Goal: Task Accomplishment & Management: Manage account settings

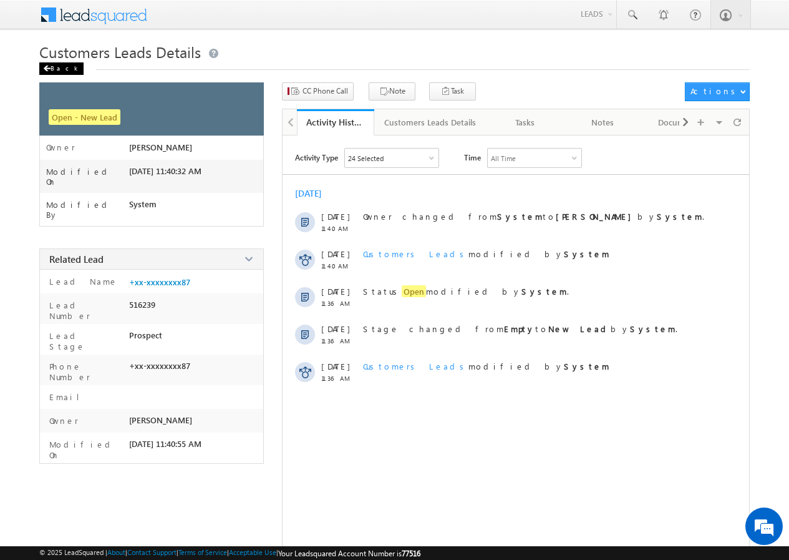
click at [57, 66] on div "Back" at bounding box center [61, 68] width 44 height 12
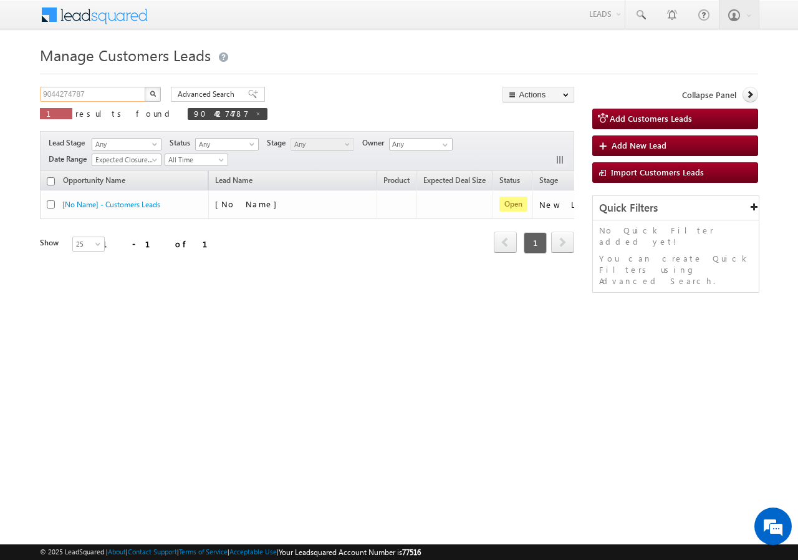
click at [88, 97] on input "9044274787" at bounding box center [93, 94] width 107 height 15
paste input "80299454"
type input "9802994547"
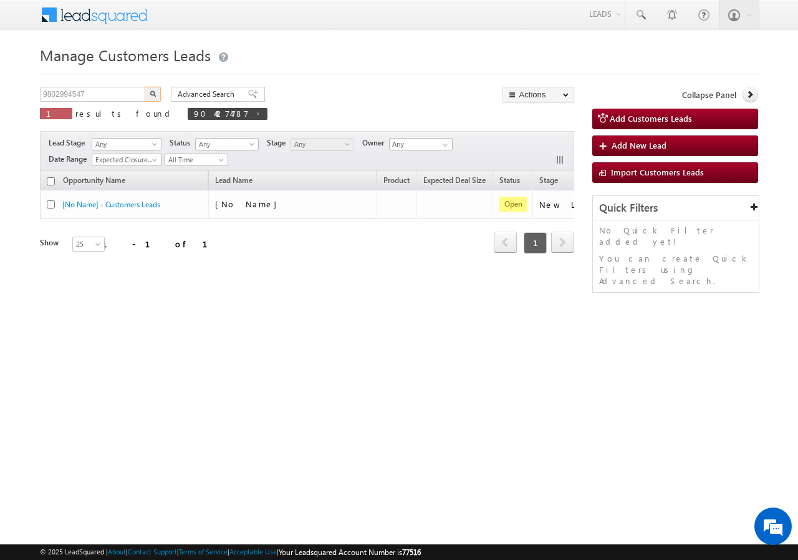
click at [148, 93] on button "button" at bounding box center [153, 94] width 16 height 15
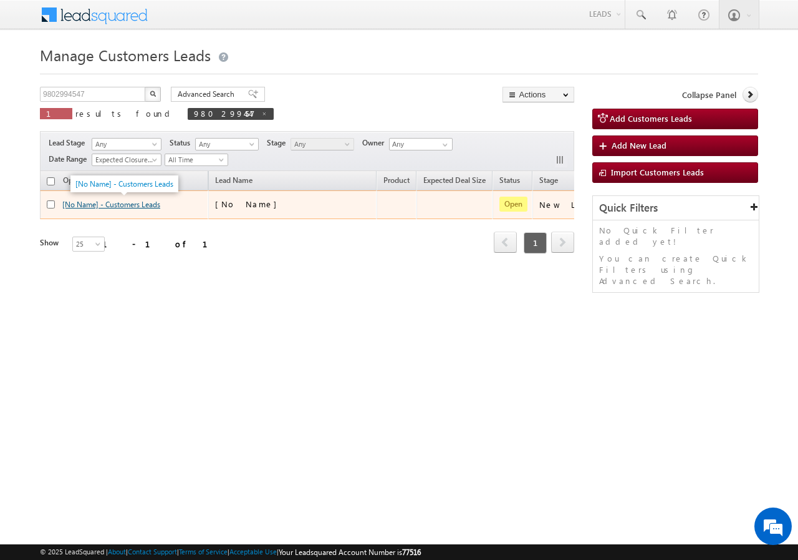
click at [116, 203] on link "[No Name] - Customers Leads" at bounding box center [111, 204] width 98 height 9
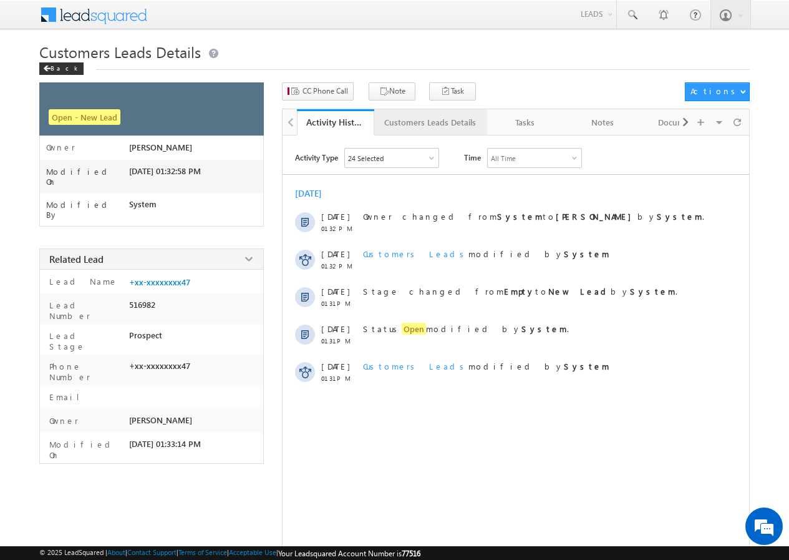
click at [425, 113] on link "Customers Leads Details" at bounding box center [430, 122] width 113 height 26
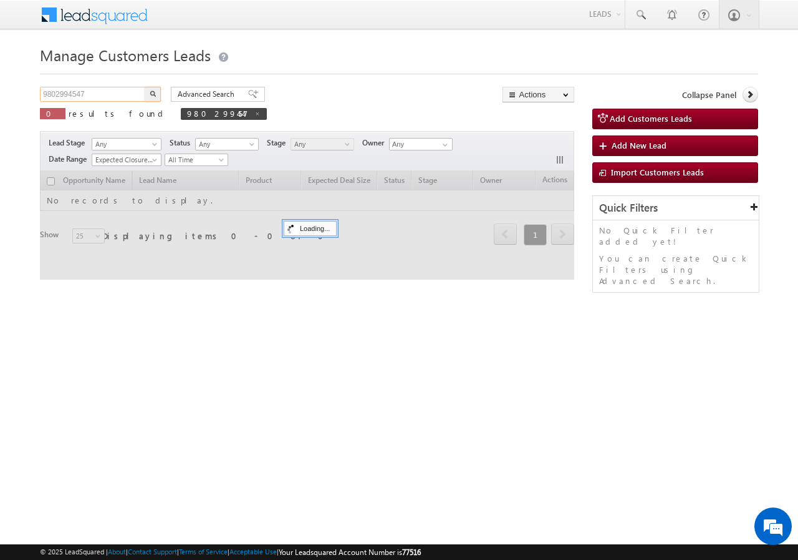
click at [100, 97] on input "9802994547" at bounding box center [93, 94] width 107 height 15
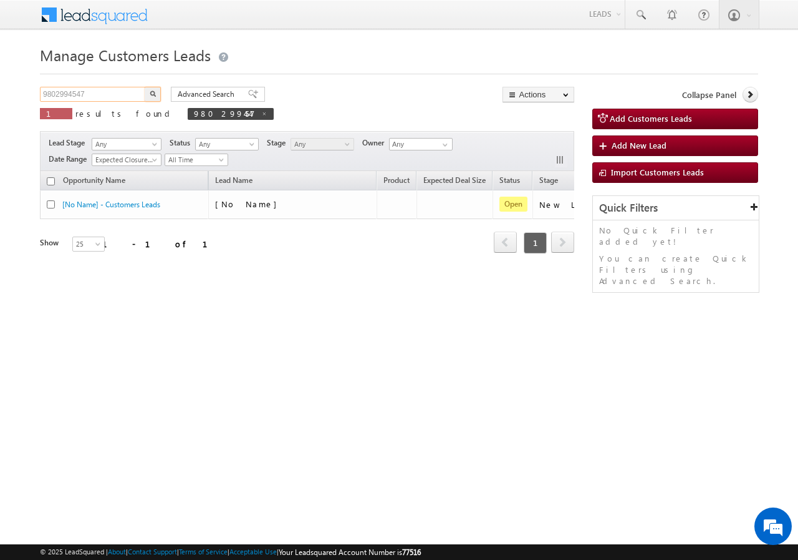
click at [100, 97] on input "9802994547" at bounding box center [93, 94] width 107 height 15
paste input "7042780051"
type input "7042780051"
click at [148, 90] on button "button" at bounding box center [153, 94] width 16 height 15
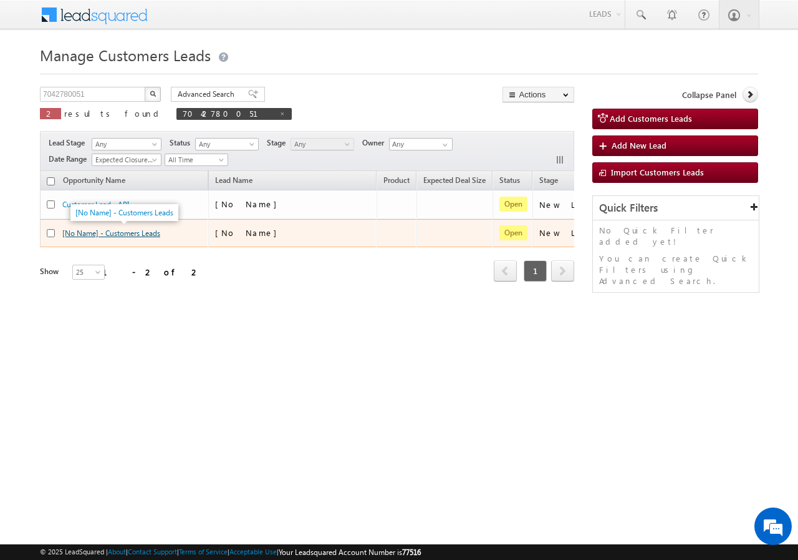
click at [133, 233] on link "[No Name] - Customers Leads" at bounding box center [111, 232] width 98 height 9
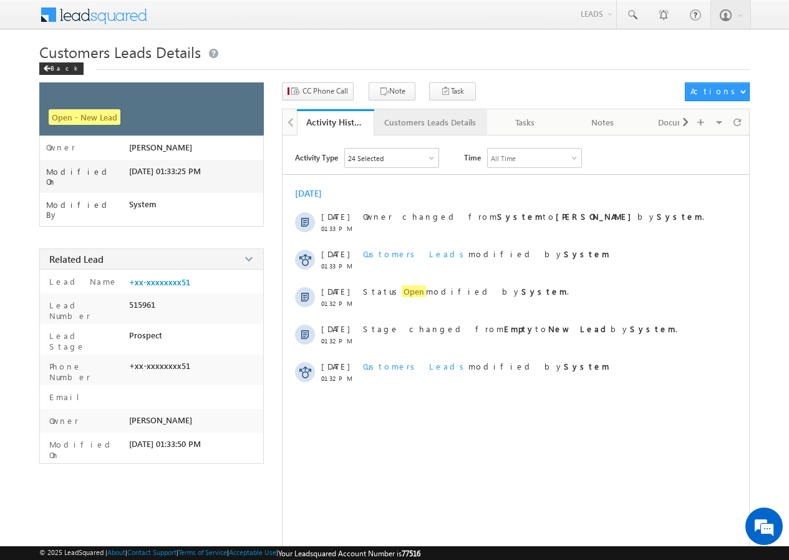
click at [416, 124] on div "Customers Leads Details" at bounding box center [430, 122] width 92 height 15
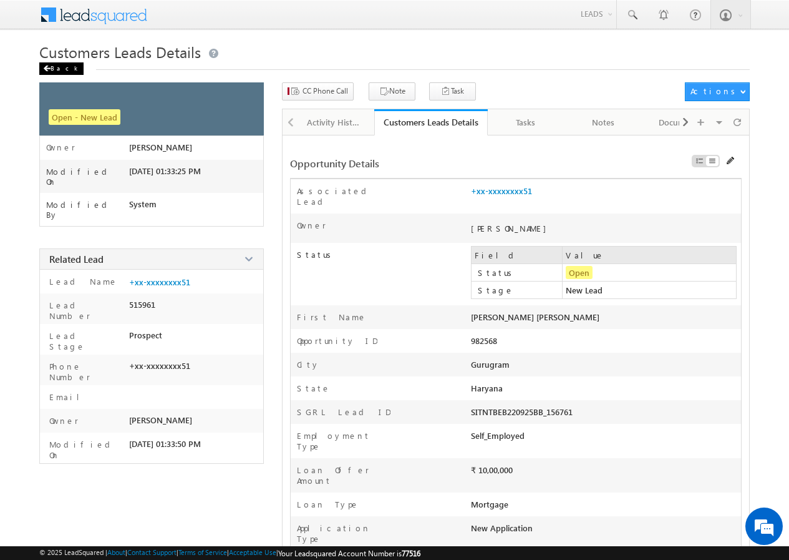
click at [64, 68] on div "Back" at bounding box center [61, 68] width 44 height 12
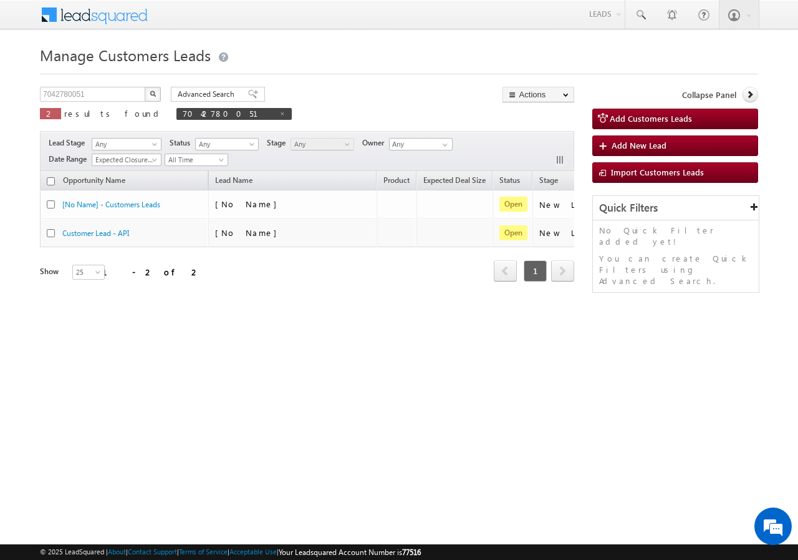
click at [108, 102] on div "7042780051 X 2 results found 7042780051" at bounding box center [166, 105] width 252 height 36
click at [107, 100] on input "7042780051" at bounding box center [93, 94] width 107 height 15
paste input "9823702017"
click at [137, 97] on input "9823702017" at bounding box center [93, 94] width 107 height 15
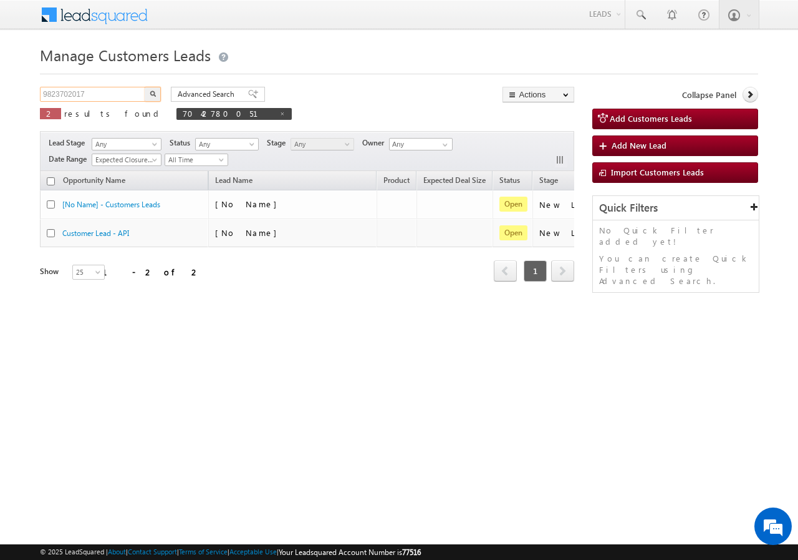
type input "9823702017"
click at [153, 92] on img "button" at bounding box center [153, 93] width 6 height 6
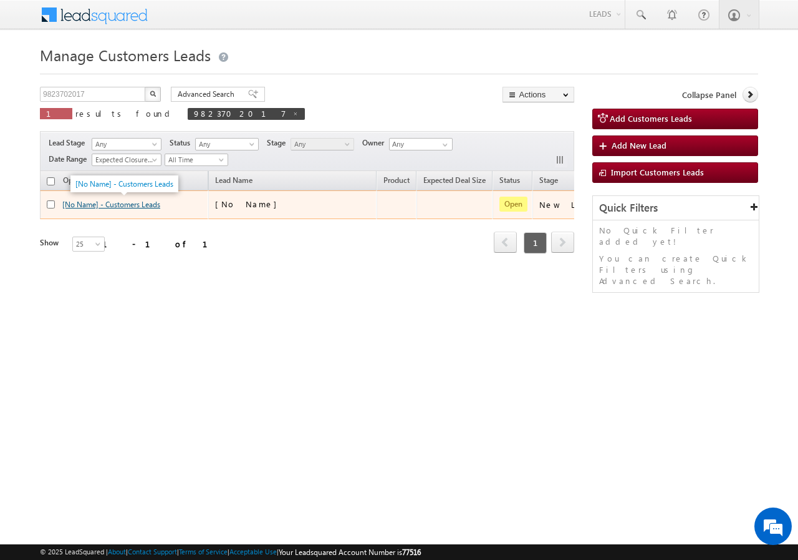
click at [124, 203] on link "[No Name] - Customers Leads" at bounding box center [111, 204] width 98 height 9
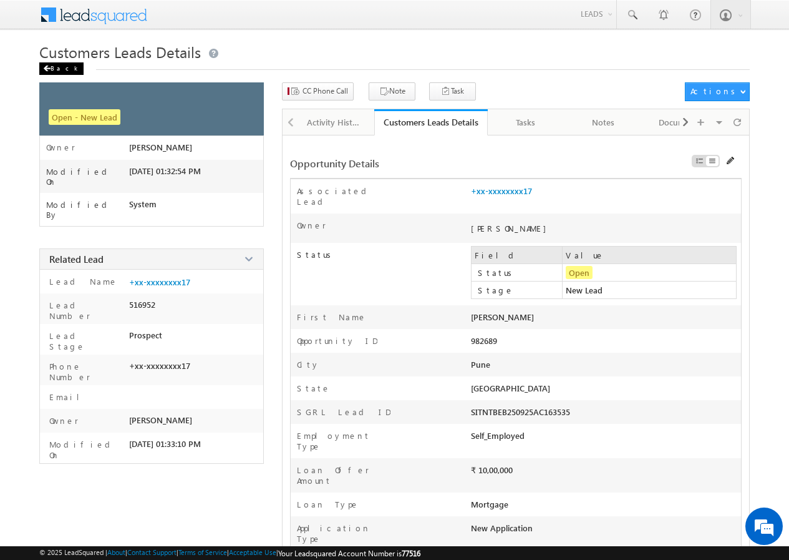
click at [57, 65] on div "Back" at bounding box center [61, 68] width 44 height 12
